Goal: Information Seeking & Learning: Understand process/instructions

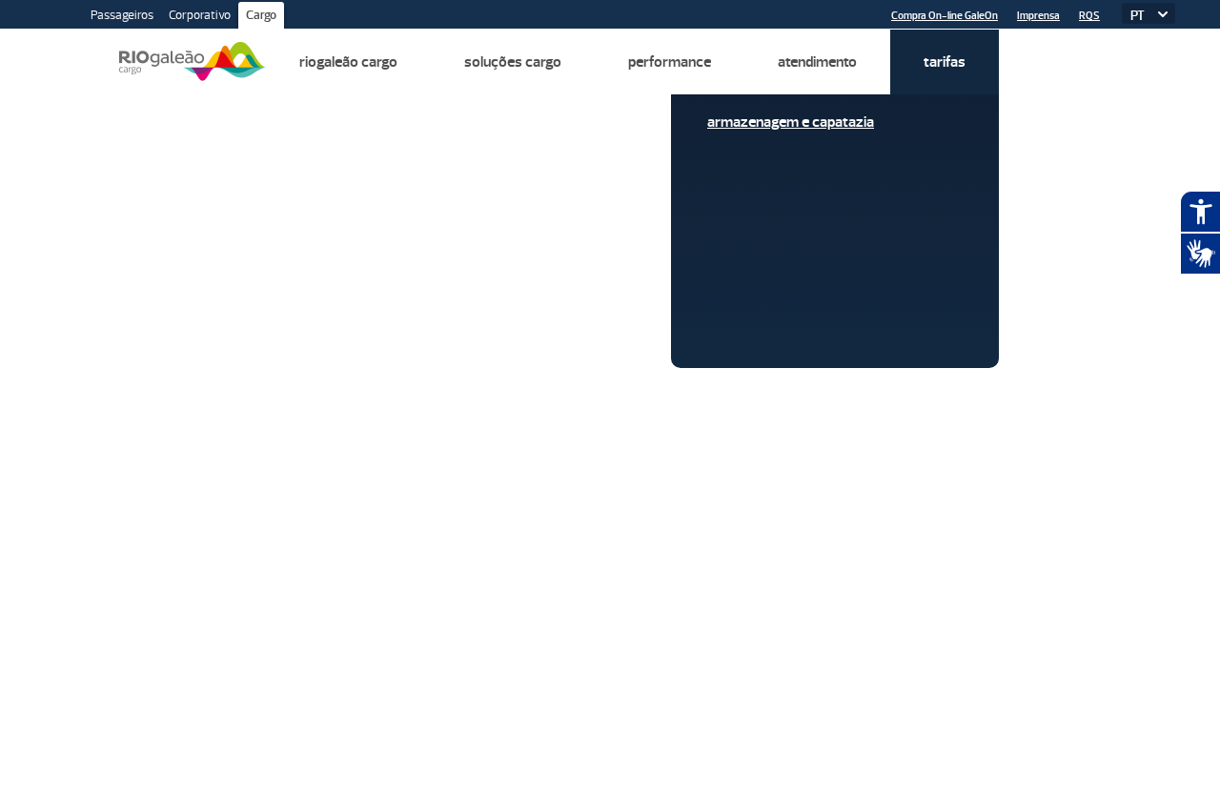
click at [851, 122] on link "Armazenagem e Capatazia" at bounding box center [835, 122] width 256 height 21
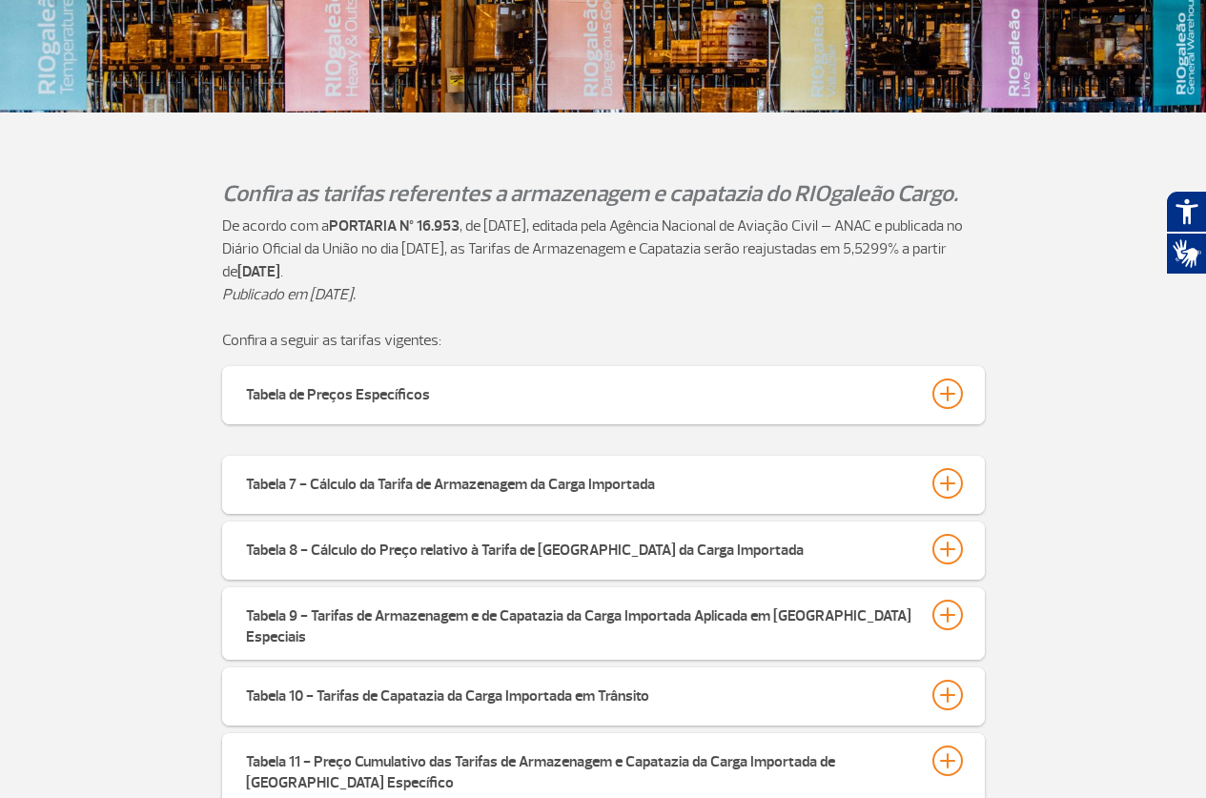
scroll to position [286, 0]
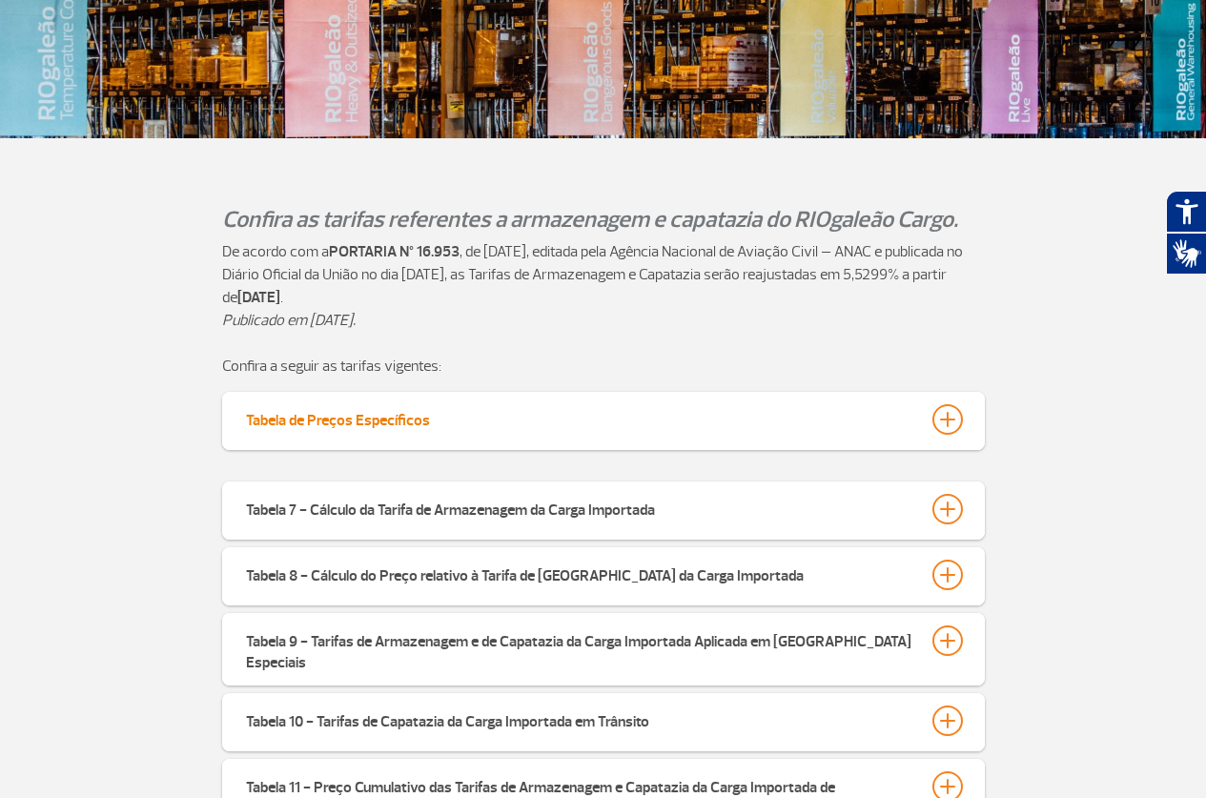
click at [950, 418] on div at bounding box center [948, 419] width 31 height 31
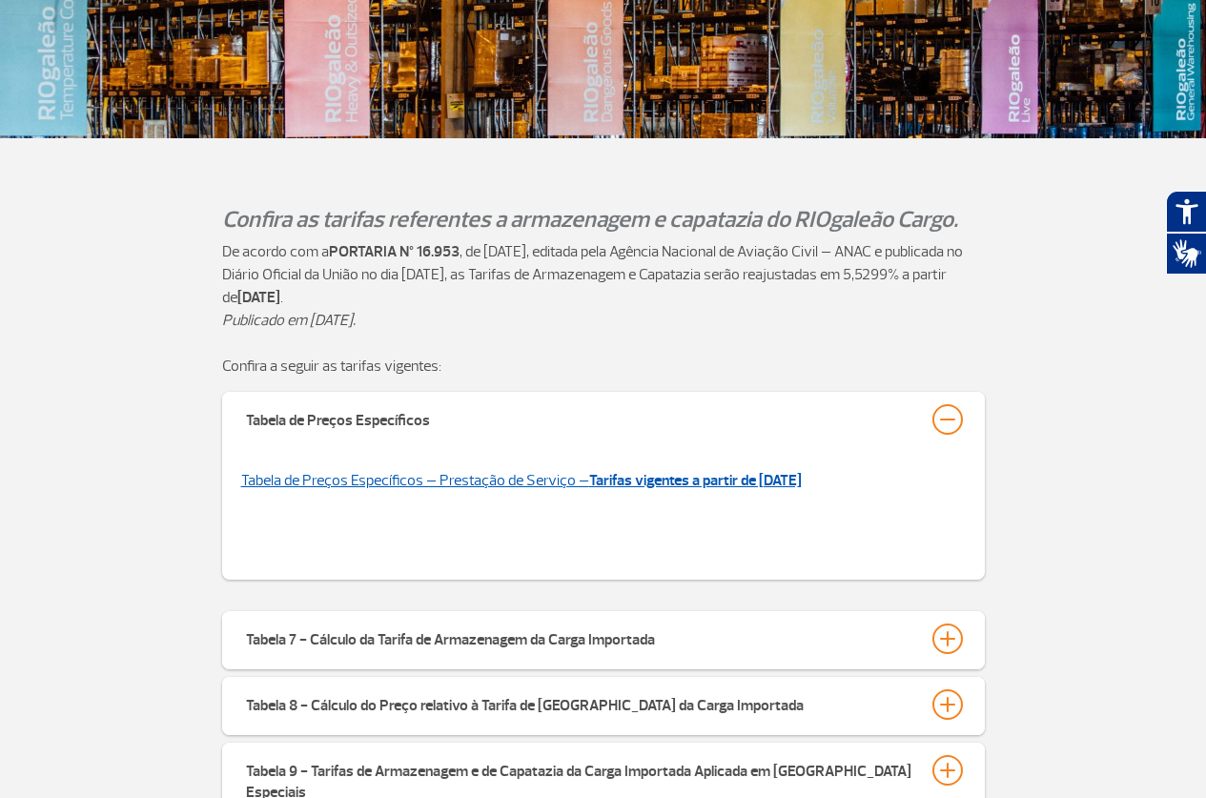
click at [714, 479] on strong "Tarifas vigentes a partir de [DATE]" at bounding box center [695, 480] width 213 height 19
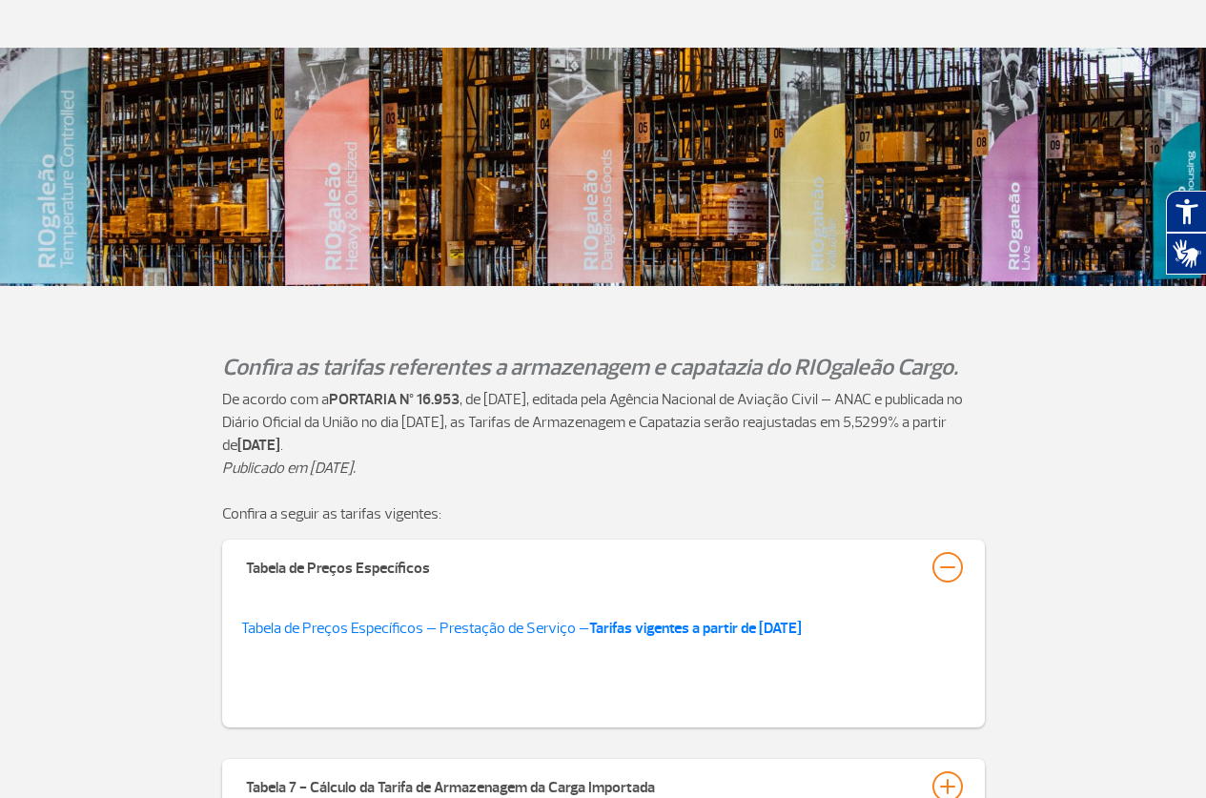
scroll to position [0, 0]
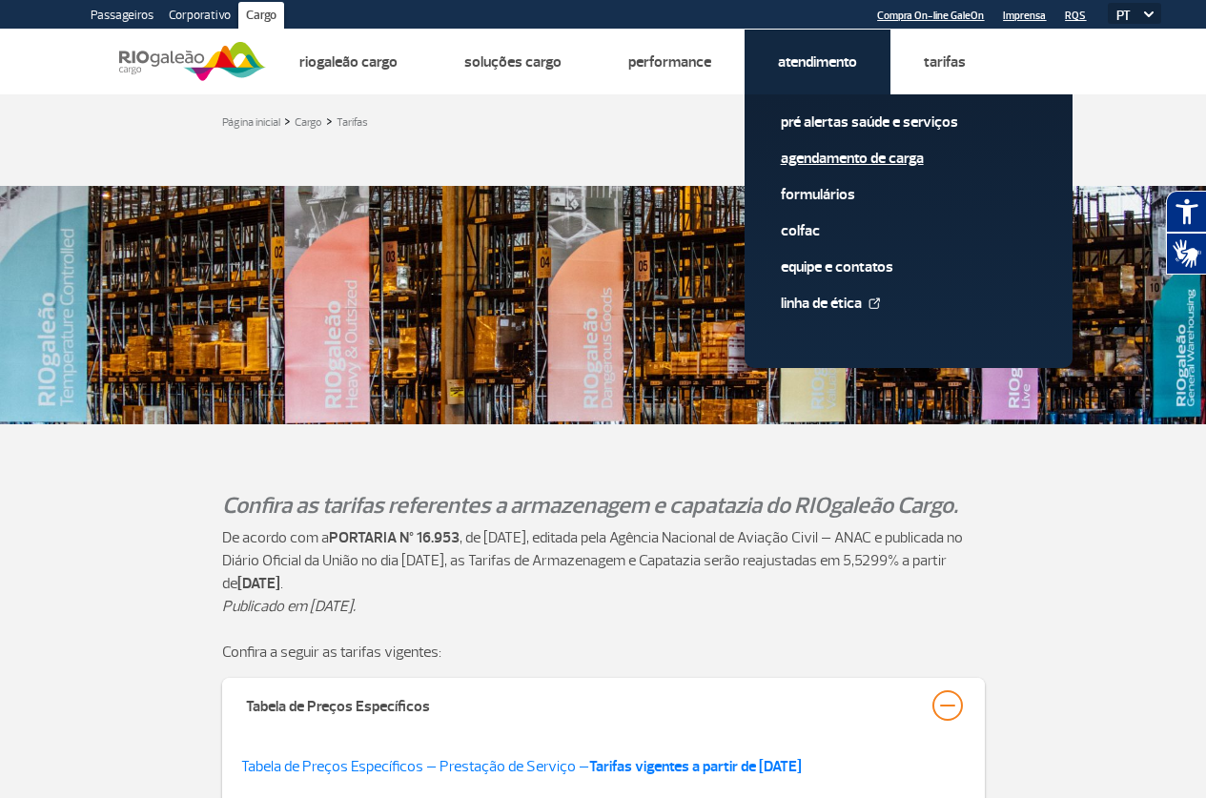
click at [850, 157] on link "Agendamento de Carga" at bounding box center [909, 158] width 256 height 21
